Goal: Navigation & Orientation: Find specific page/section

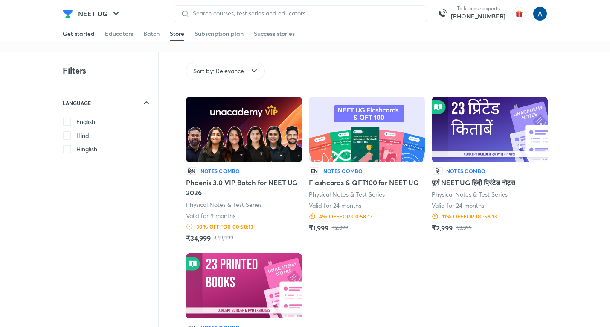
click at [87, 32] on div "Get started" at bounding box center [79, 33] width 32 height 9
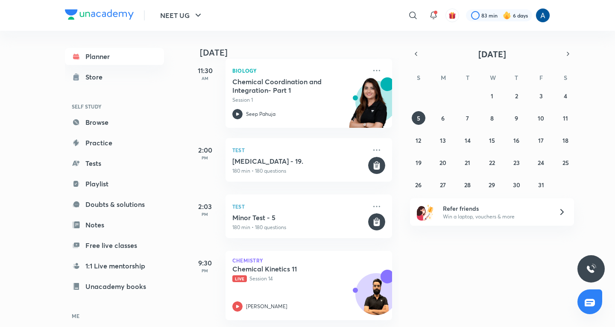
scroll to position [134, 0]
